Goal: Transaction & Acquisition: Register for event/course

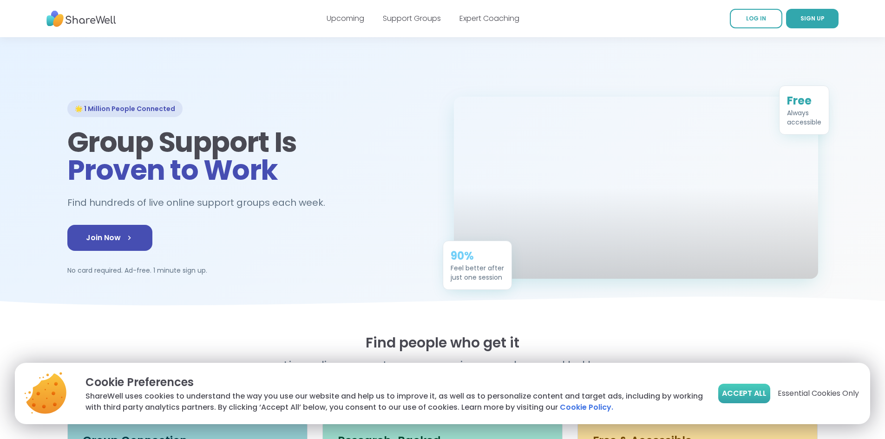
click at [758, 394] on span "Accept All" at bounding box center [744, 393] width 45 height 11
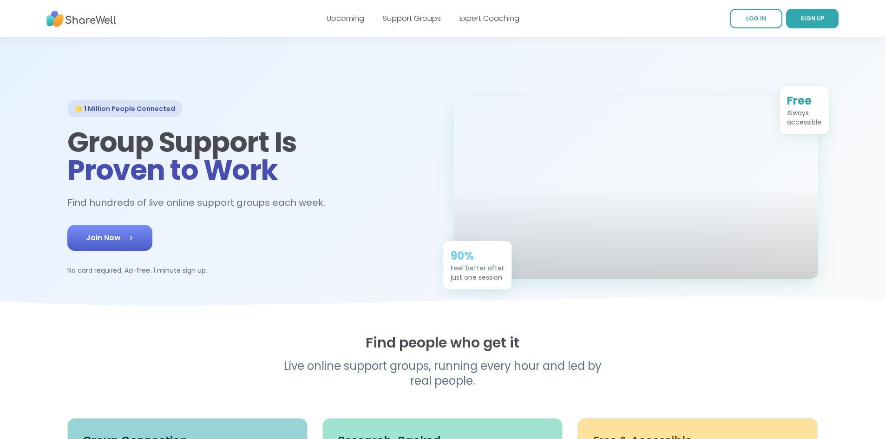
click at [67, 251] on link "Join Now" at bounding box center [109, 238] width 85 height 26
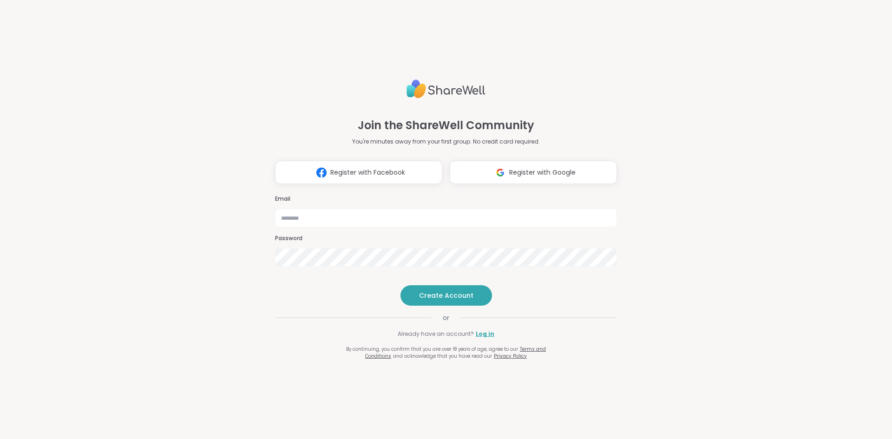
type input "**********"
click at [521, 168] on span "Register with Google" at bounding box center [542, 173] width 66 height 10
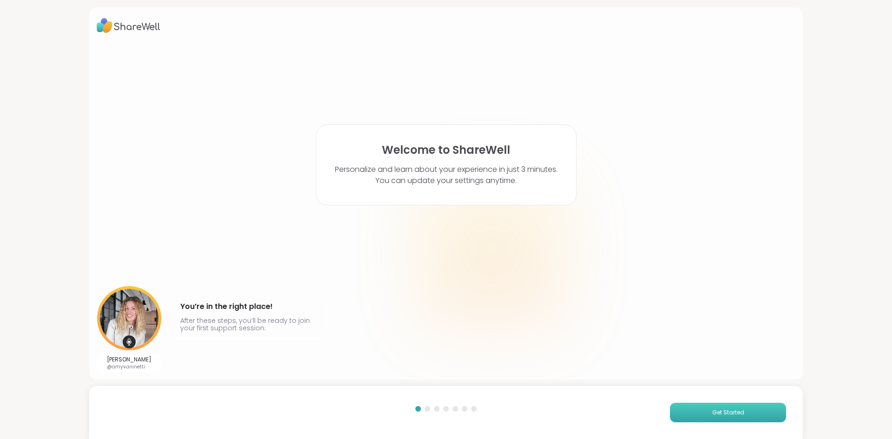
click at [738, 413] on button "Get Started" at bounding box center [728, 413] width 116 height 20
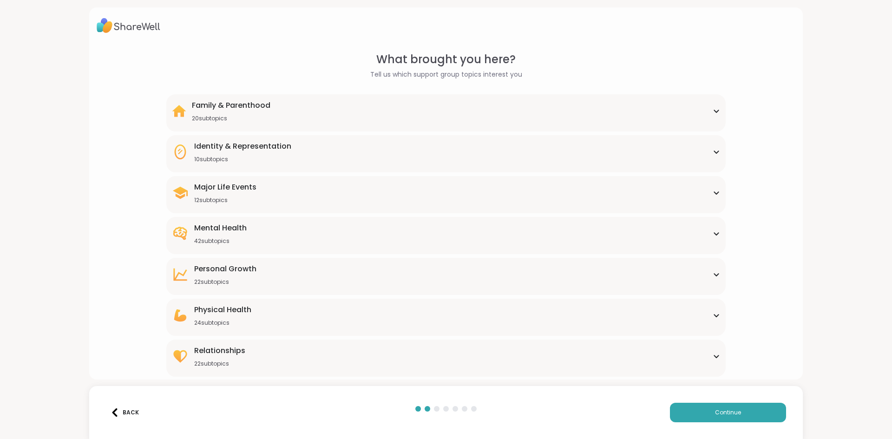
click at [232, 195] on div "Major Life Events 12 subtopics" at bounding box center [225, 193] width 62 height 22
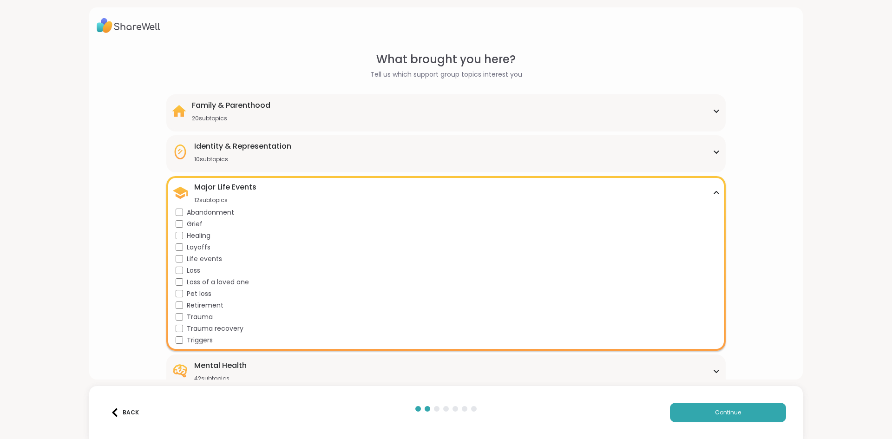
click at [232, 195] on div "Major Life Events 12 subtopics" at bounding box center [225, 193] width 62 height 22
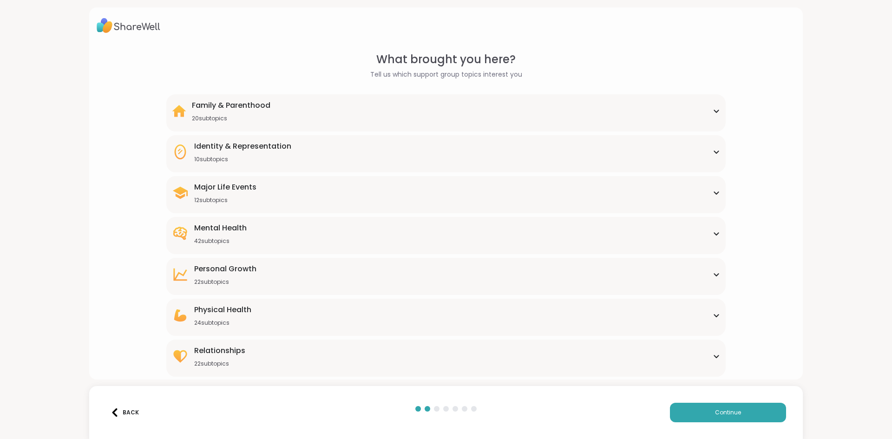
scroll to position [12, 0]
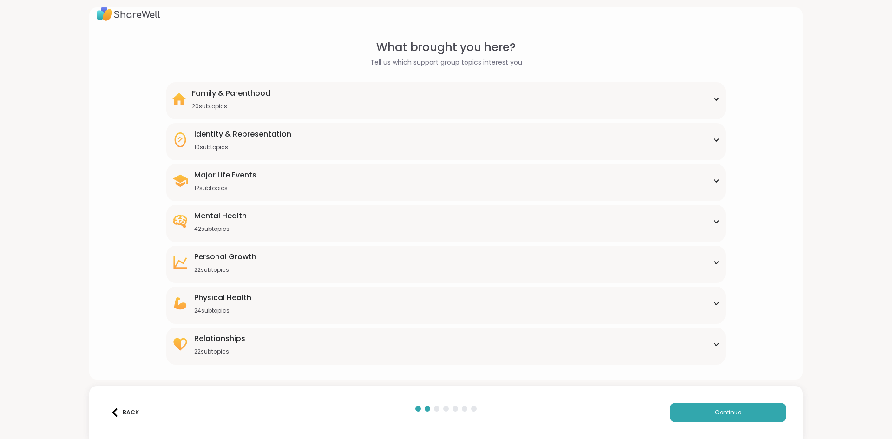
click at [252, 226] on div "Mental Health 42 subtopics" at bounding box center [446, 221] width 548 height 22
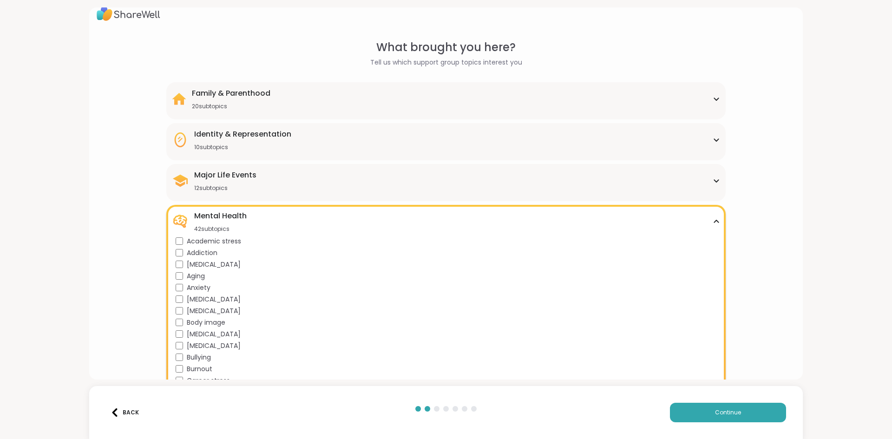
scroll to position [0, 0]
